Goal: Check status

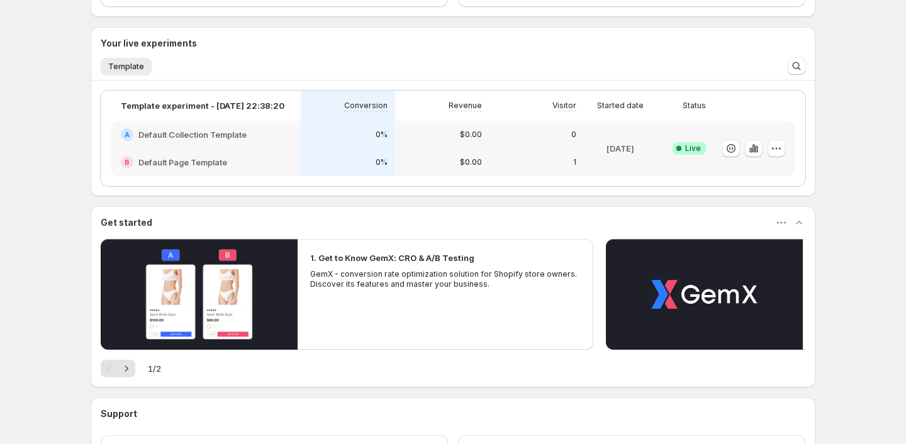
scroll to position [326, 0]
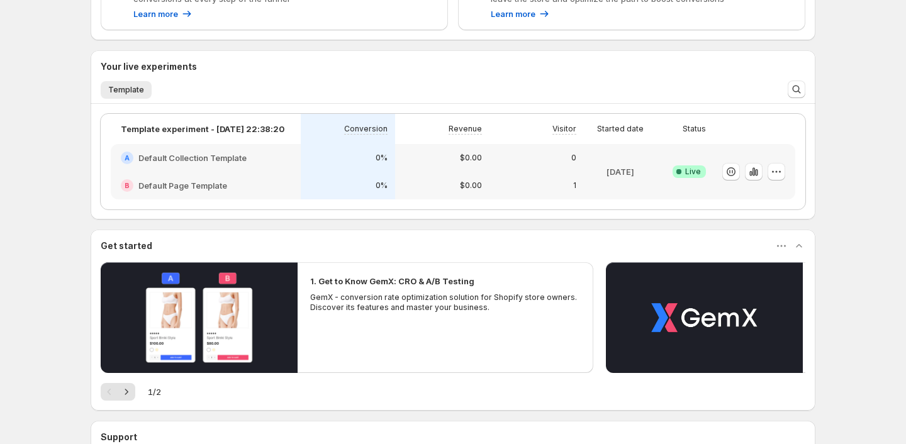
click at [367, 185] on div "0%" at bounding box center [347, 185] width 79 height 13
